Goal: Information Seeking & Learning: Learn about a topic

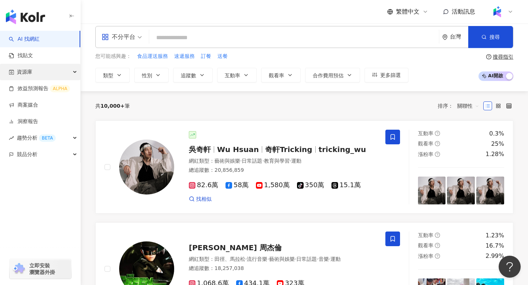
click at [33, 73] on div "資源庫" at bounding box center [40, 72] width 80 height 16
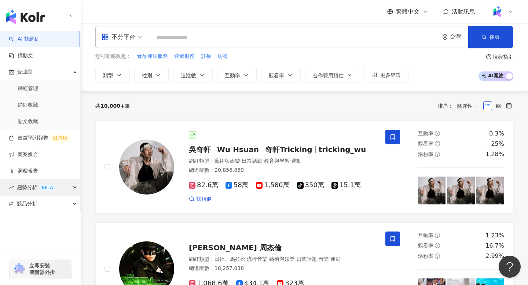
click at [35, 188] on span "趨勢分析 BETA" at bounding box center [36, 187] width 39 height 16
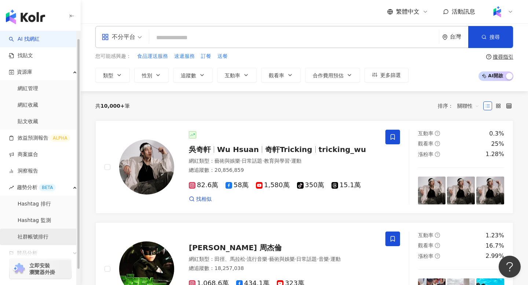
scroll to position [25, 0]
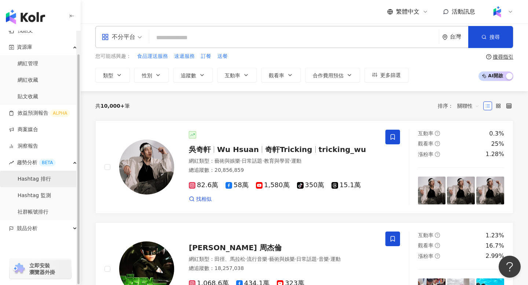
click at [51, 179] on link "Hashtag 排行" at bounding box center [34, 179] width 33 height 7
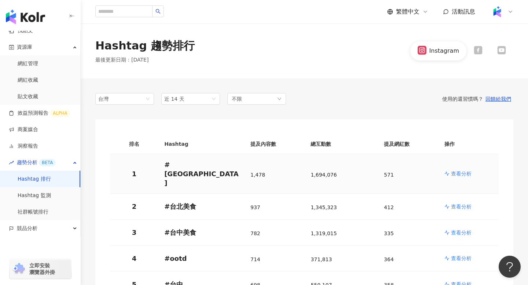
click at [456, 170] on p "查看分析" at bounding box center [461, 173] width 21 height 7
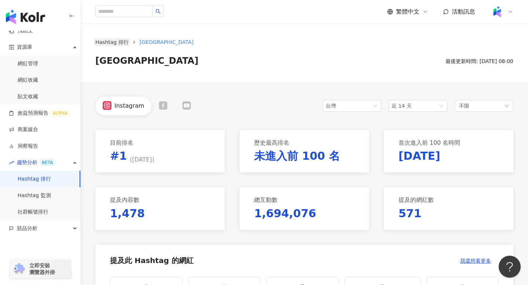
click at [120, 40] on link "Hashtag 排行" at bounding box center [112, 42] width 36 height 8
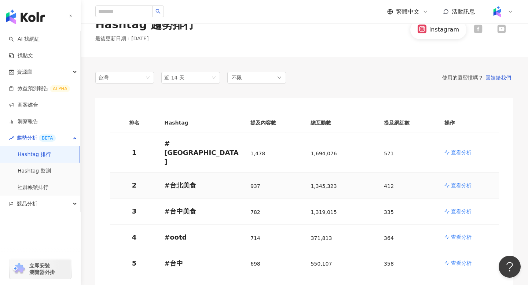
scroll to position [23, 0]
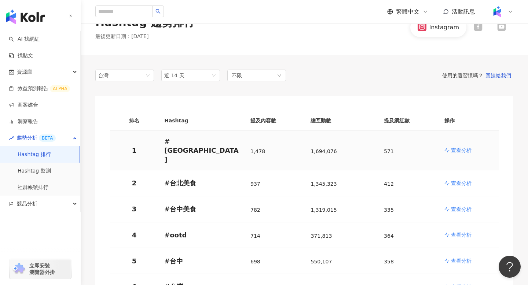
click at [464, 147] on p "查看分析" at bounding box center [461, 150] width 21 height 7
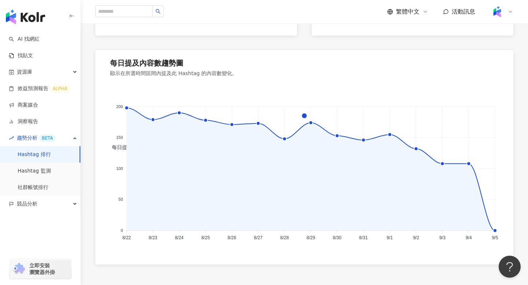
scroll to position [541, 0]
